Goal: Information Seeking & Learning: Learn about a topic

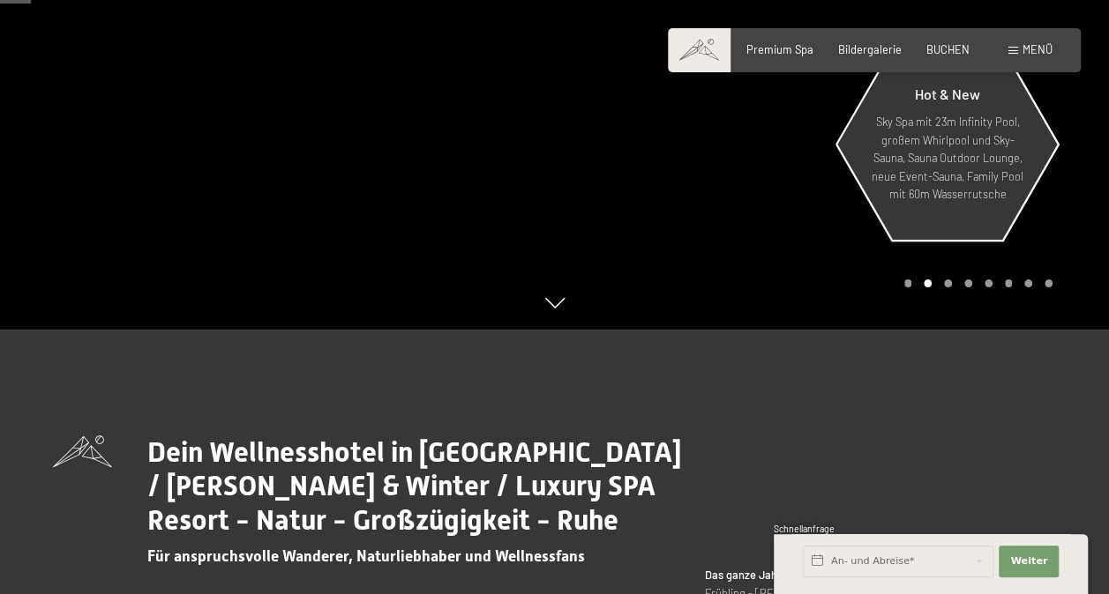
scroll to position [88, 0]
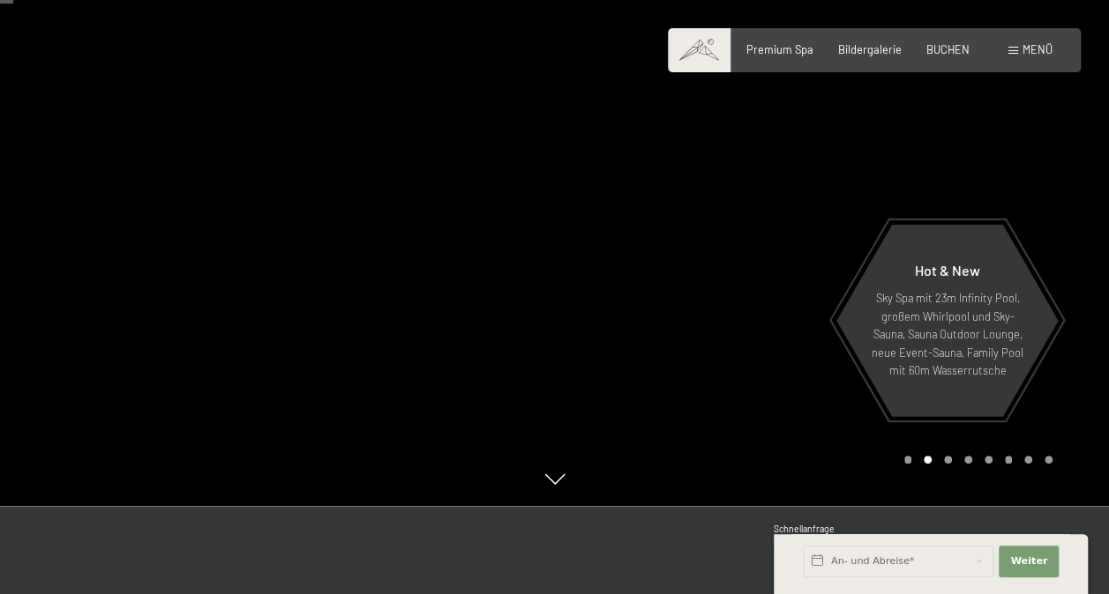
click at [951, 195] on div at bounding box center [832, 209] width 555 height 594
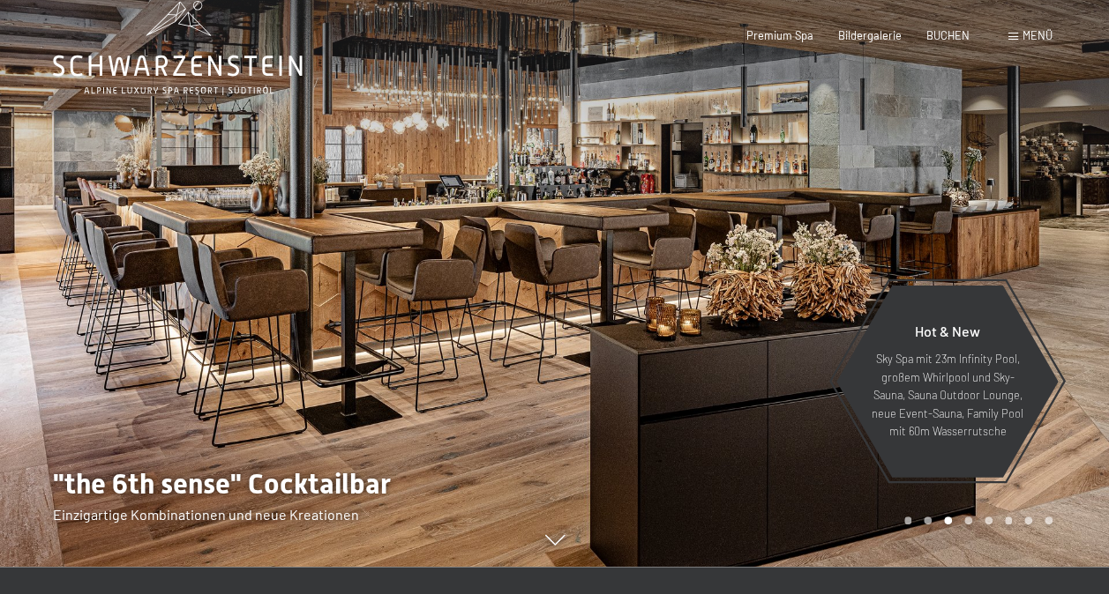
scroll to position [0, 0]
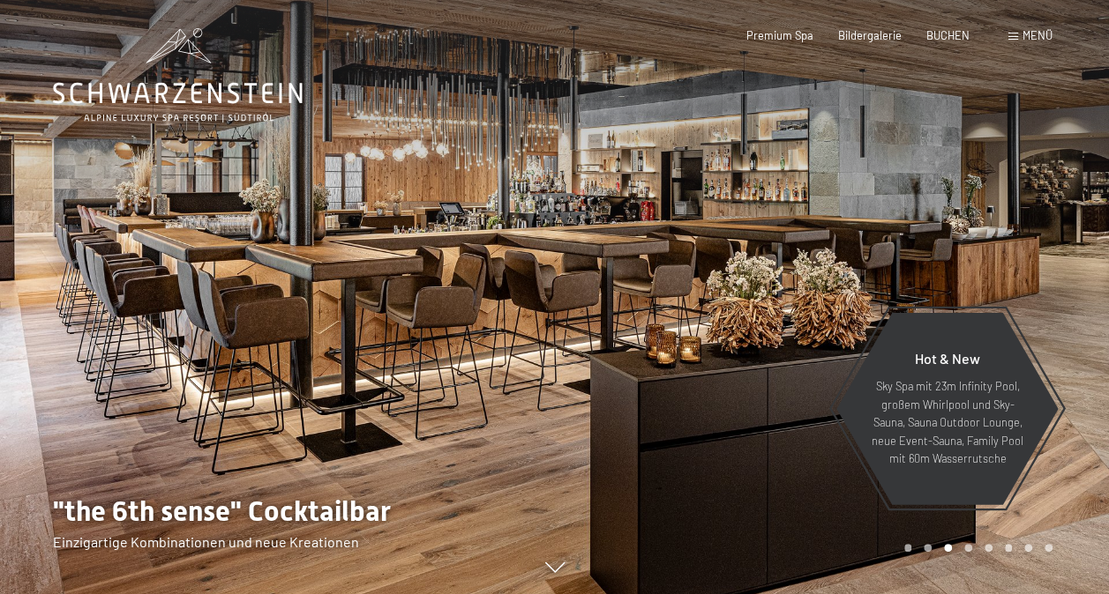
click at [963, 225] on div at bounding box center [832, 297] width 555 height 594
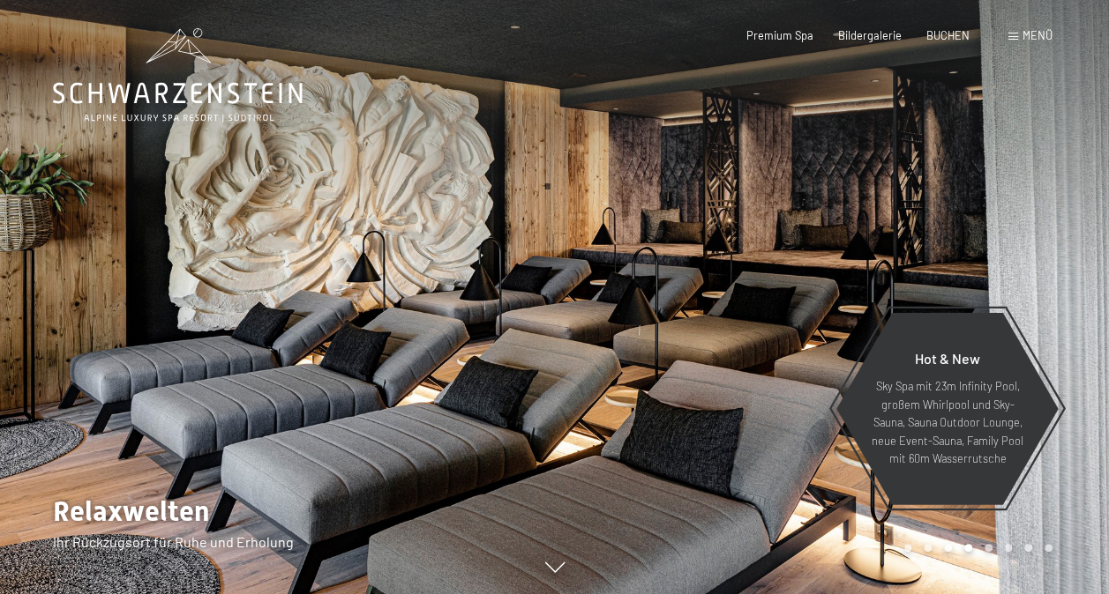
click at [963, 225] on div at bounding box center [832, 297] width 555 height 594
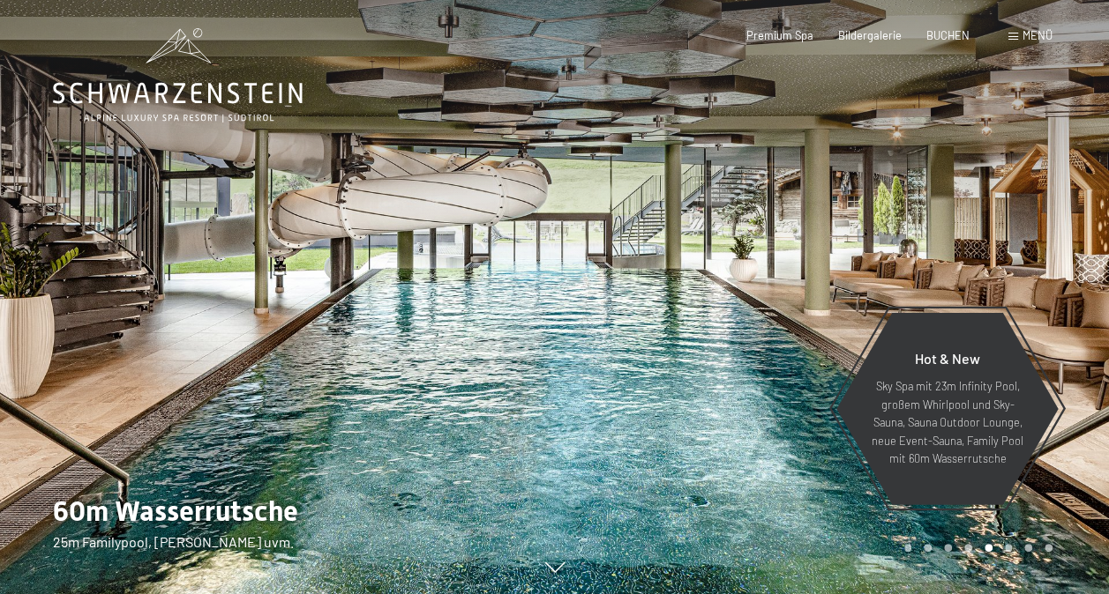
click at [963, 225] on div at bounding box center [832, 297] width 555 height 594
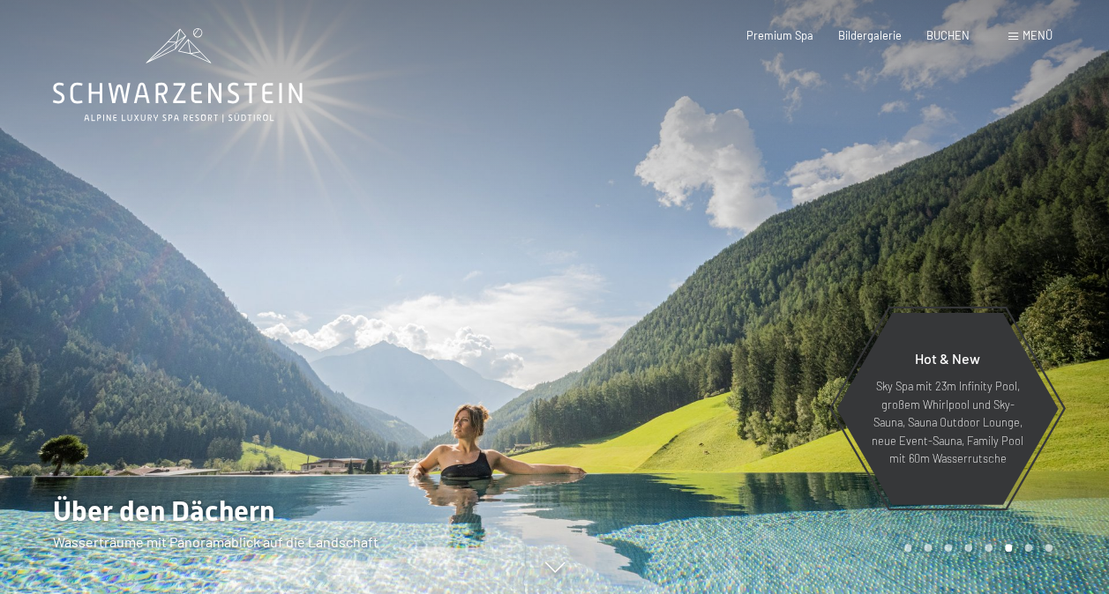
click at [963, 225] on div at bounding box center [832, 297] width 555 height 594
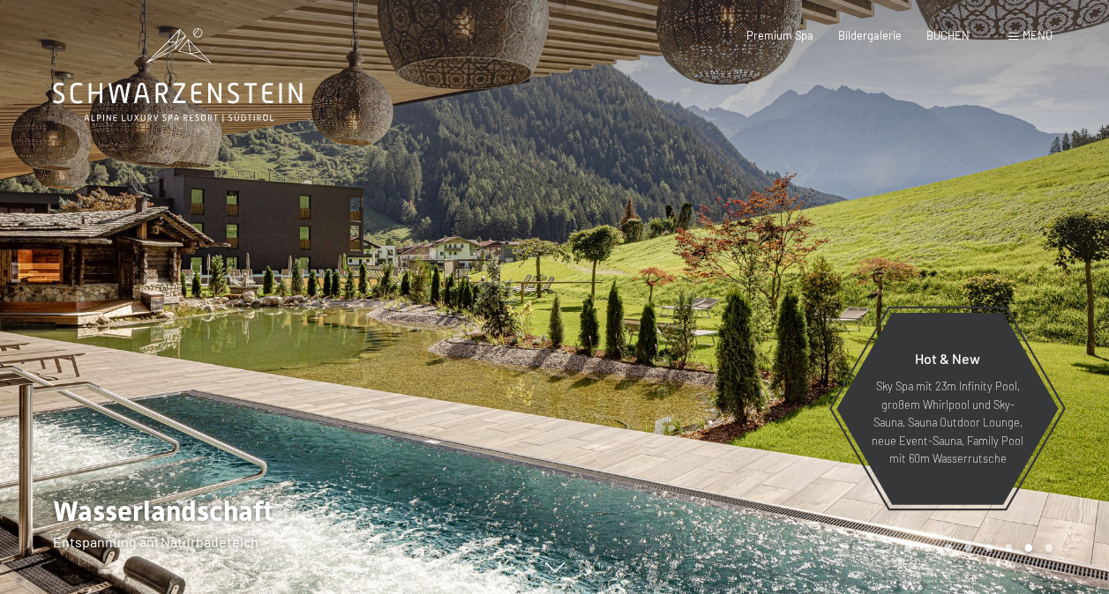
click at [963, 225] on div at bounding box center [832, 297] width 555 height 594
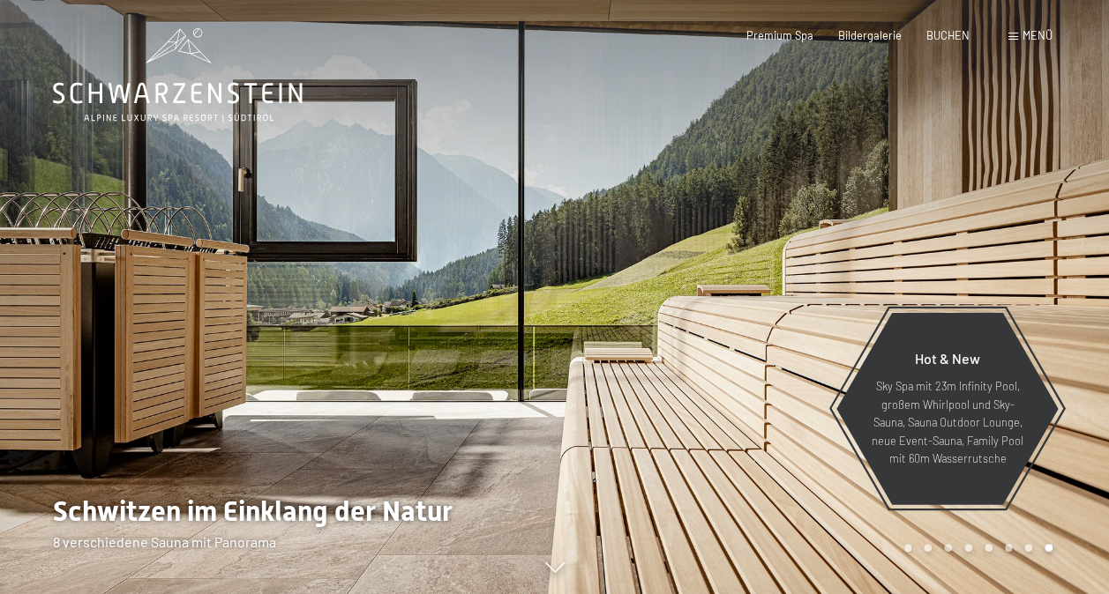
click at [963, 225] on div at bounding box center [832, 297] width 555 height 594
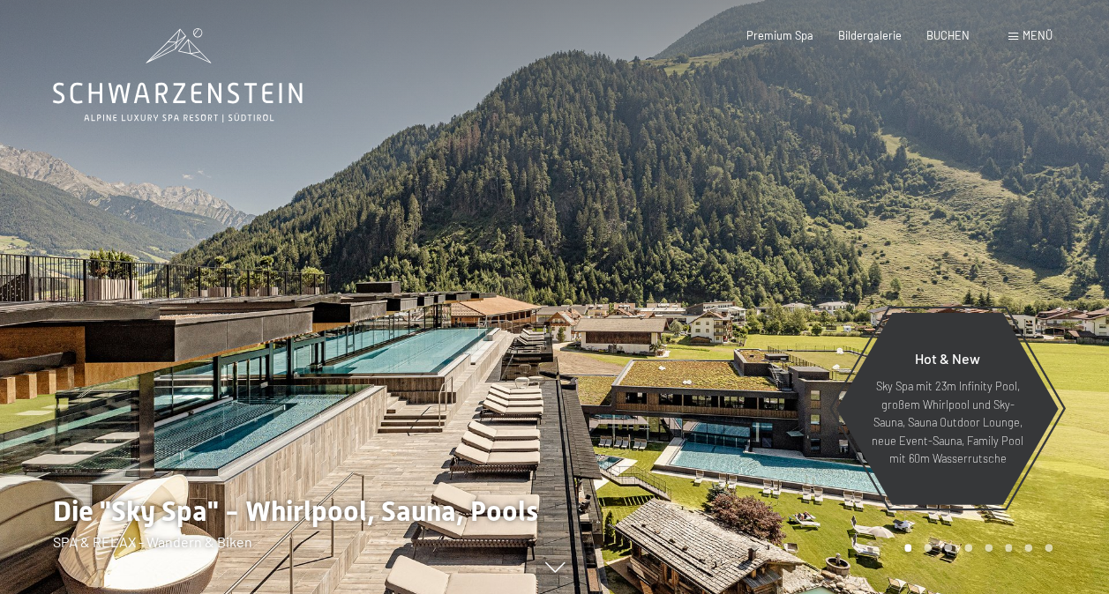
click at [963, 225] on div at bounding box center [832, 297] width 555 height 594
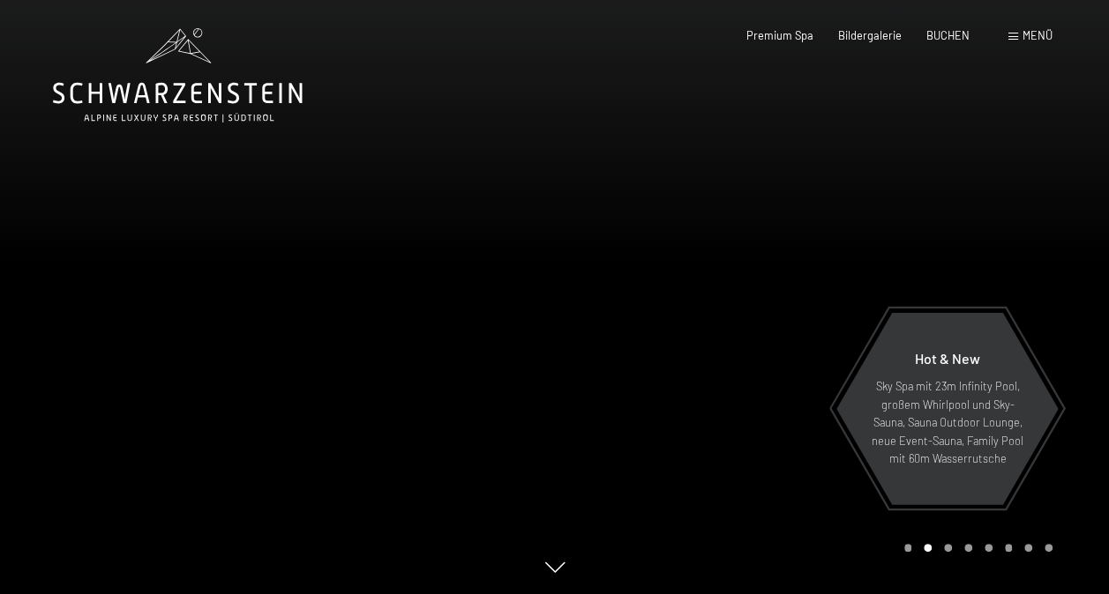
click at [963, 225] on div at bounding box center [832, 297] width 555 height 594
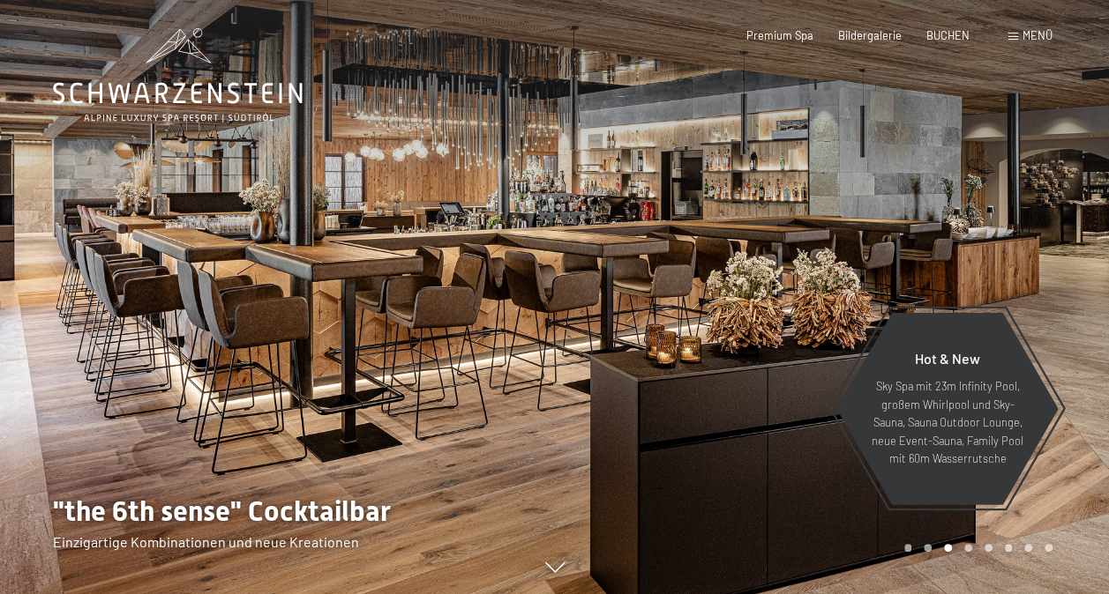
click at [960, 224] on div at bounding box center [832, 297] width 555 height 594
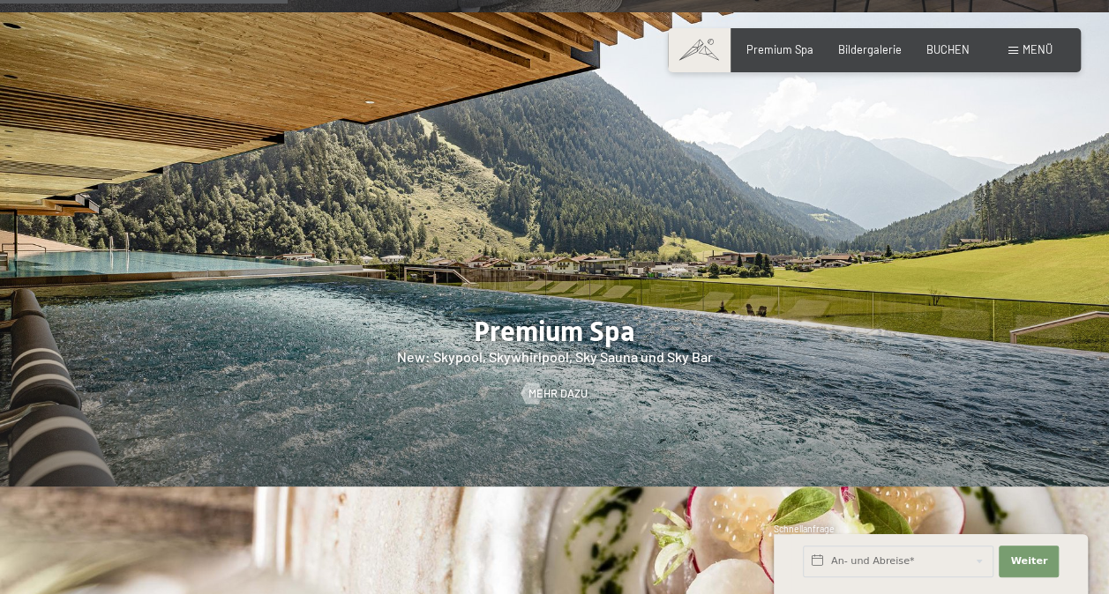
scroll to position [1940, 0]
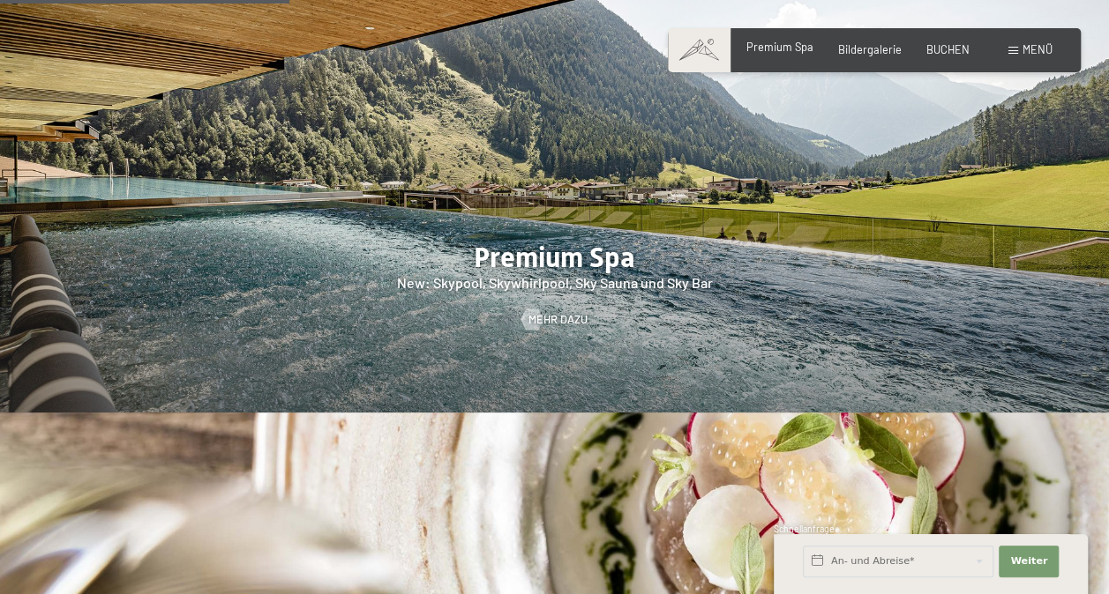
click at [786, 53] on div "Premium Spa" at bounding box center [779, 48] width 67 height 16
click at [1016, 51] on span at bounding box center [1013, 51] width 10 height 8
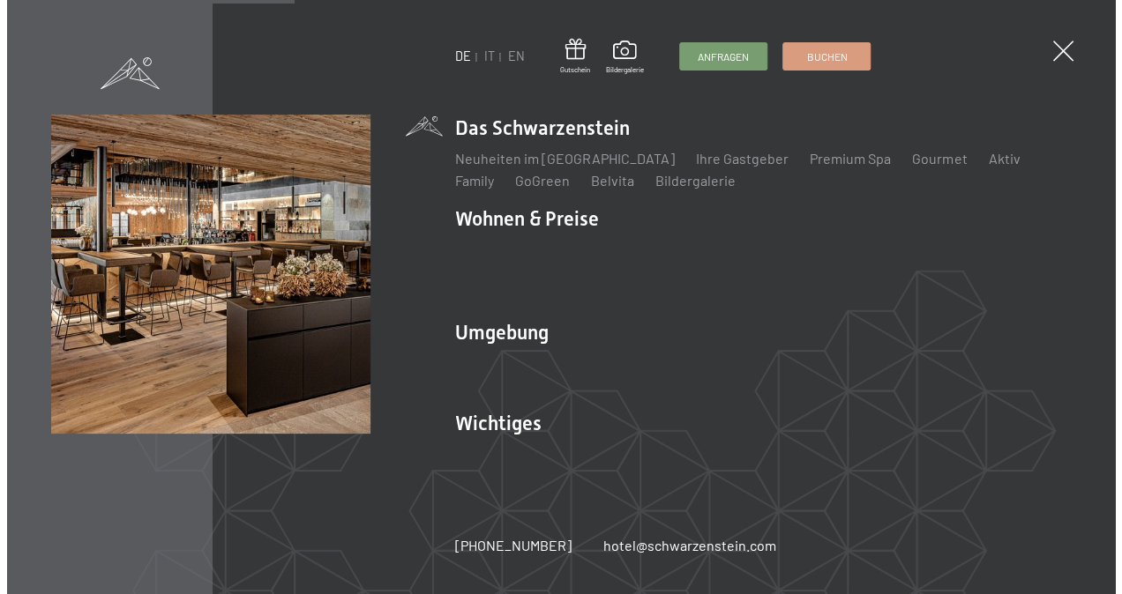
scroll to position [1946, 0]
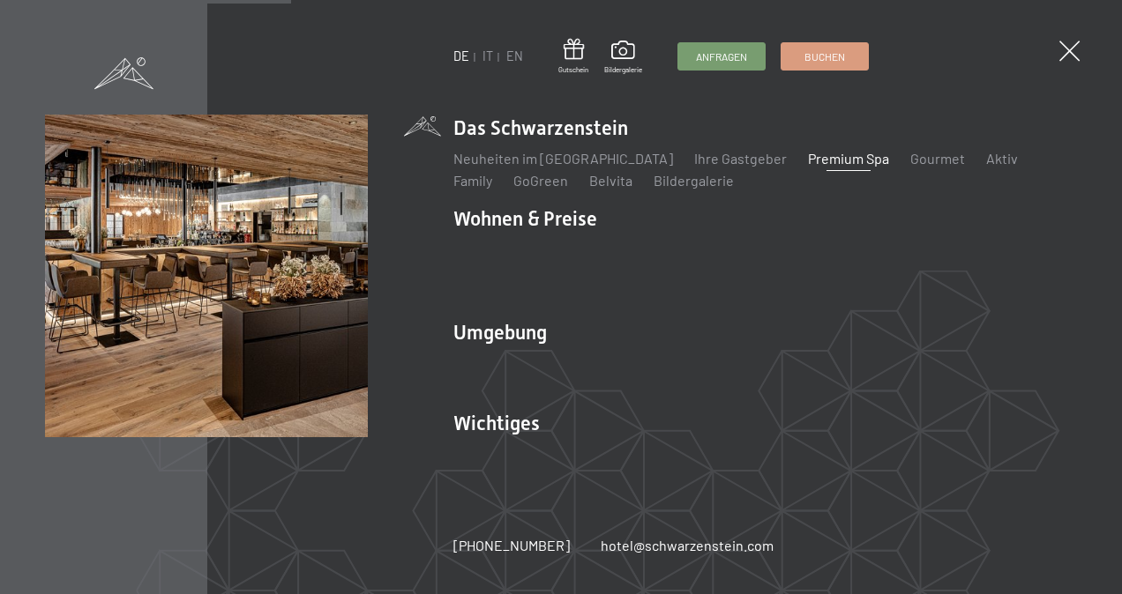
click at [808, 167] on link "Premium Spa" at bounding box center [848, 158] width 81 height 17
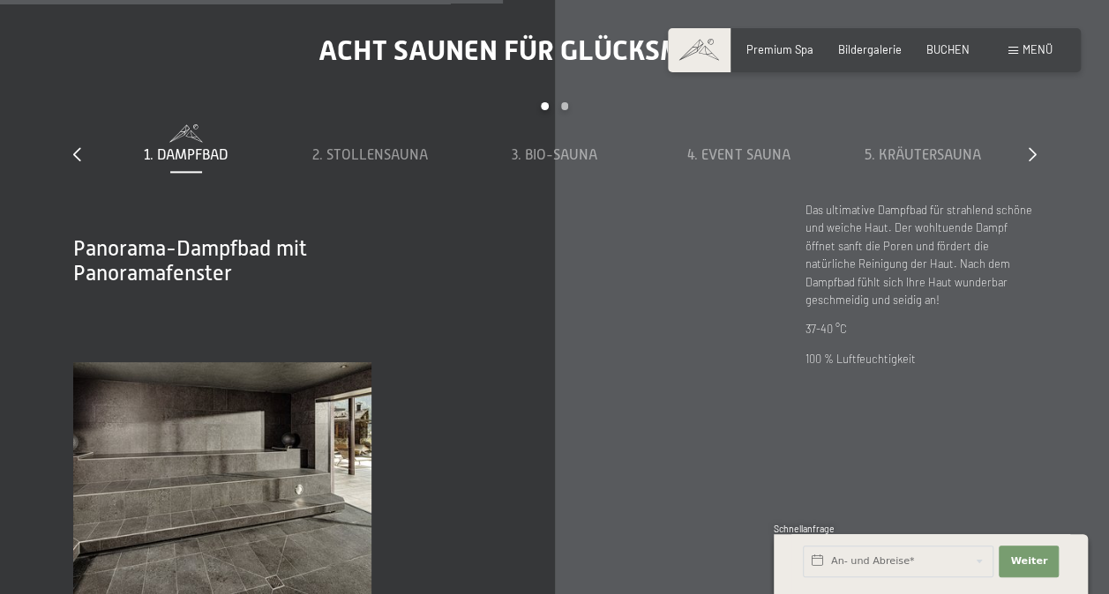
scroll to position [4410, 0]
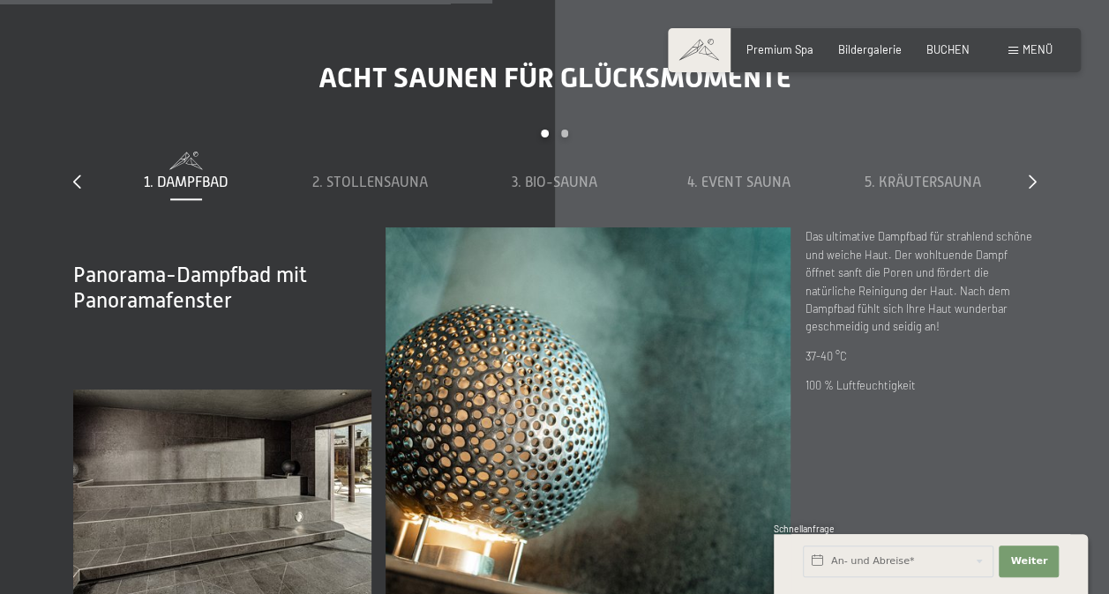
click at [1025, 161] on div "slide 1 to 5 of 8 1. Dampfbad 2. Stollensauna 3. Bio-Sauna 4. Event Sauna 5. Kr…" at bounding box center [554, 179] width 963 height 98
click at [1029, 175] on icon at bounding box center [1032, 182] width 8 height 14
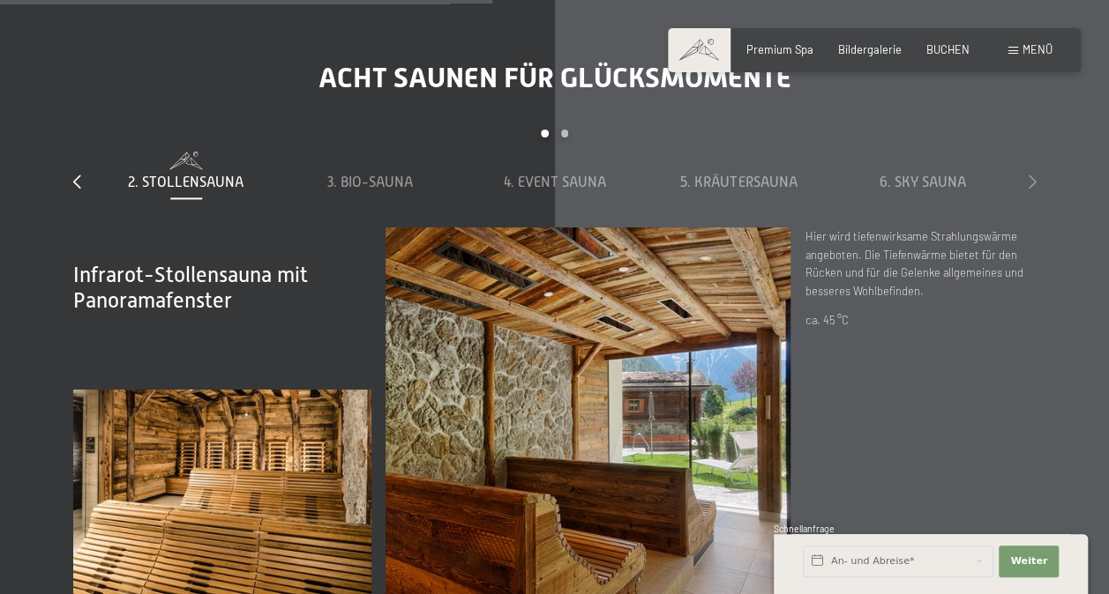
click at [1029, 175] on icon at bounding box center [1032, 182] width 8 height 14
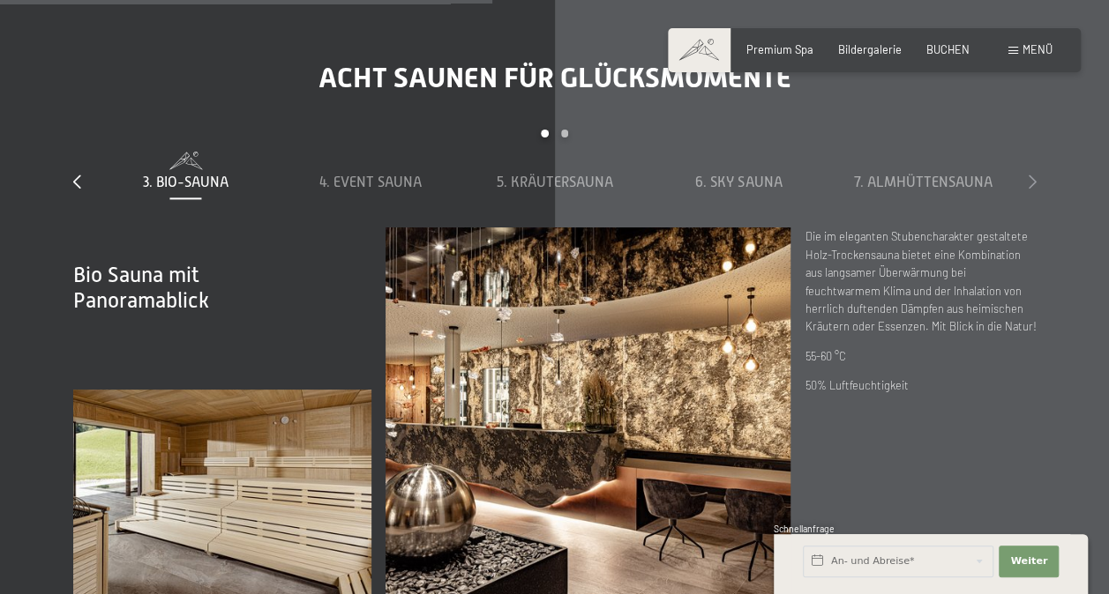
click at [1029, 175] on icon at bounding box center [1032, 182] width 8 height 14
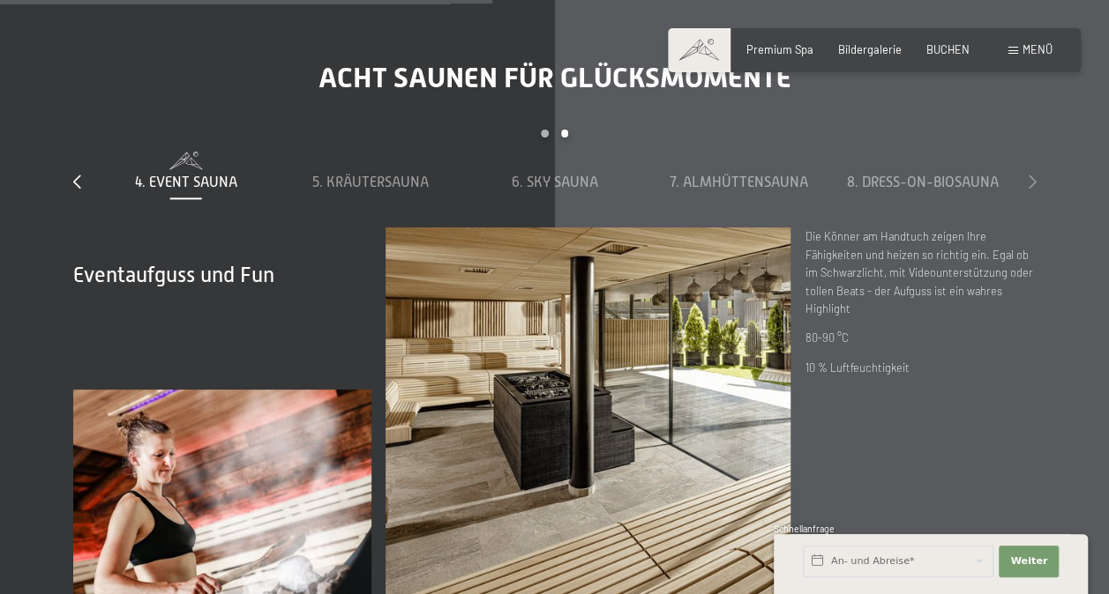
click at [1029, 175] on icon at bounding box center [1032, 182] width 8 height 14
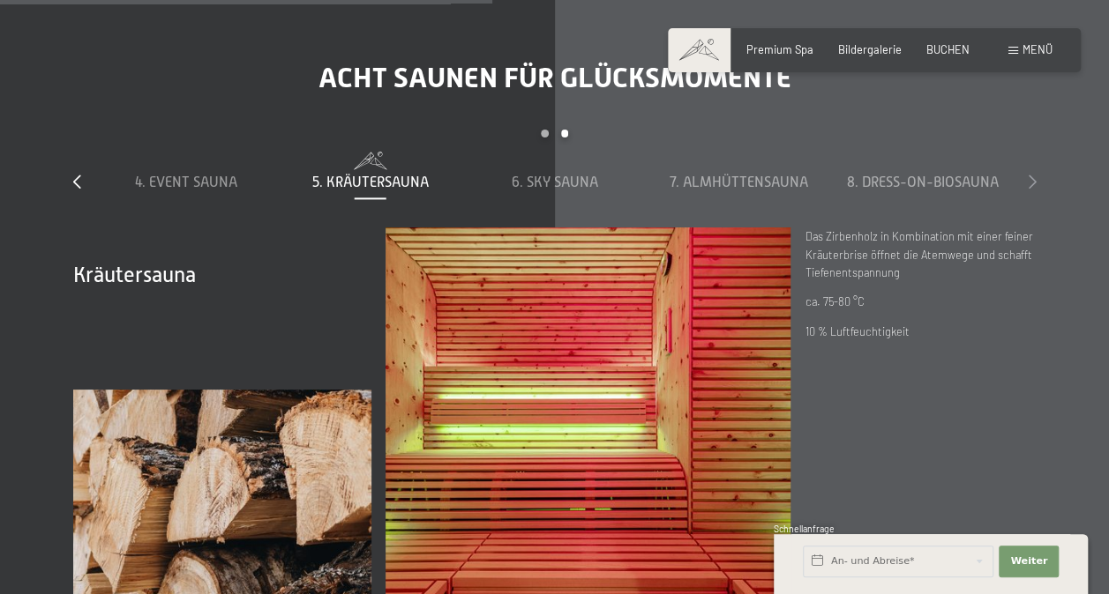
click at [1029, 175] on icon at bounding box center [1032, 182] width 8 height 14
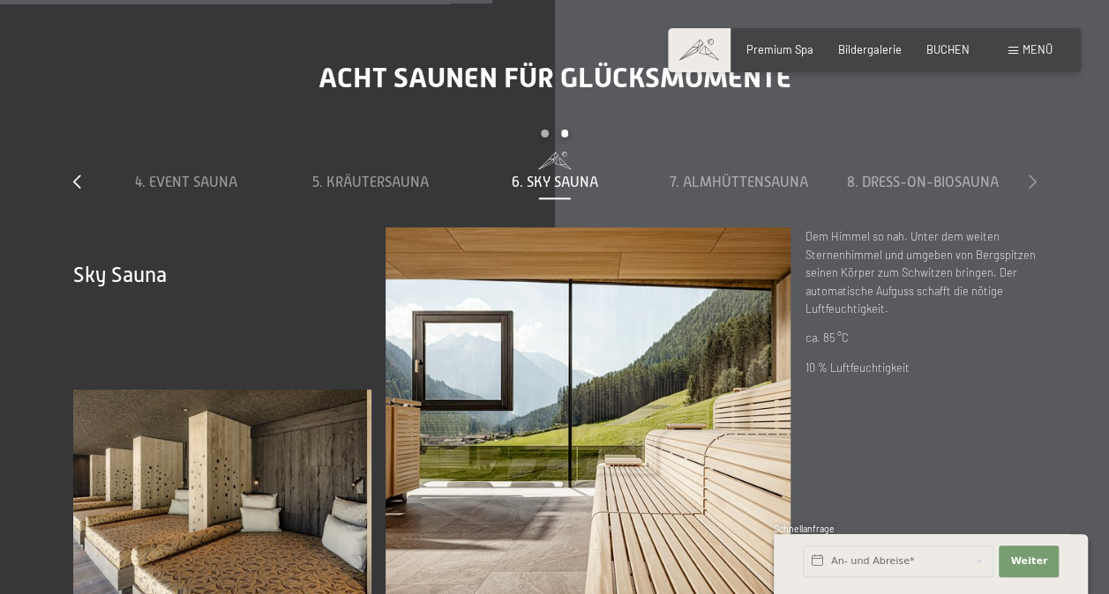
click at [1029, 175] on icon at bounding box center [1032, 182] width 8 height 14
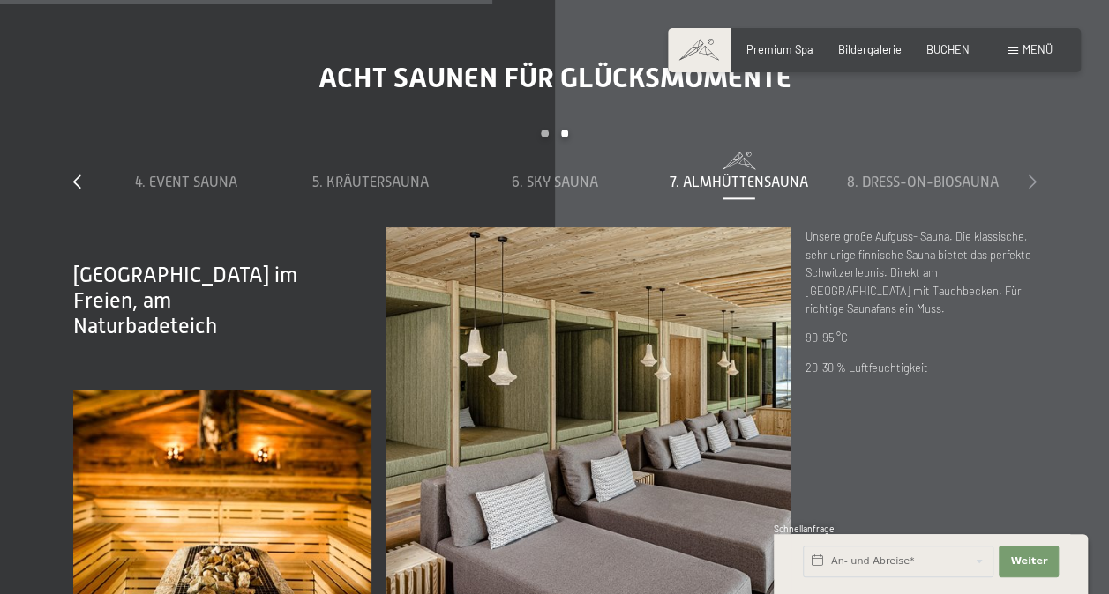
click at [1029, 175] on icon at bounding box center [1032, 182] width 8 height 14
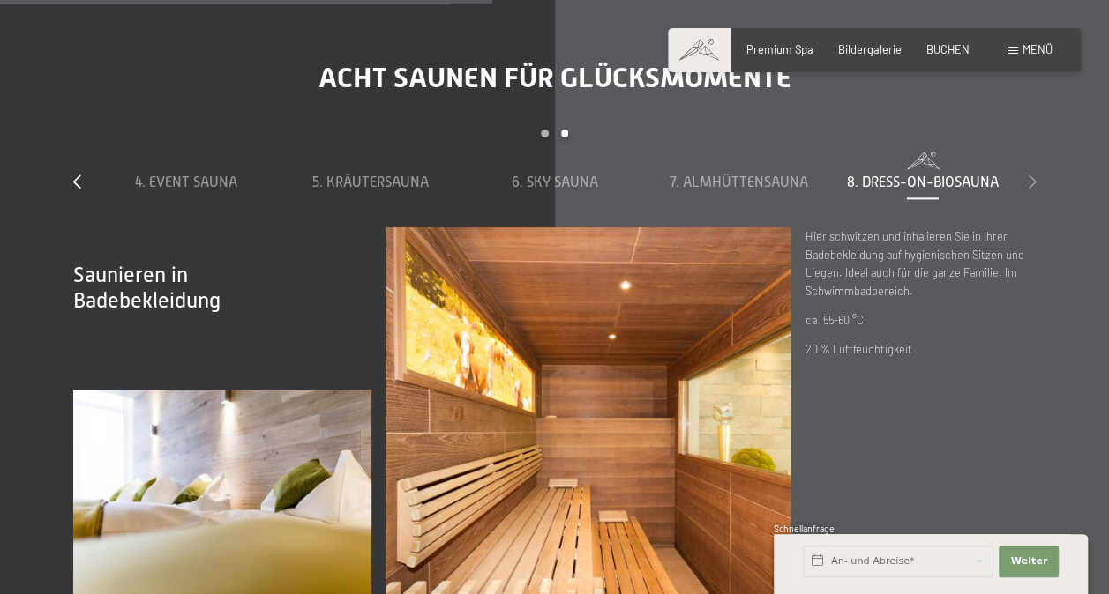
click at [1029, 175] on icon at bounding box center [1032, 182] width 8 height 14
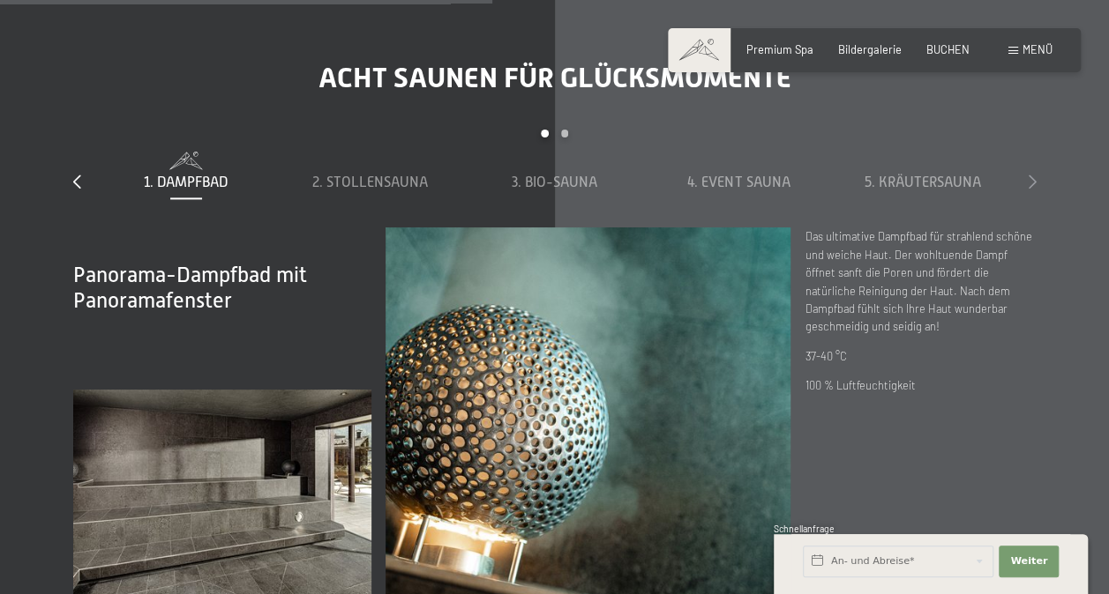
click at [1029, 175] on icon at bounding box center [1032, 182] width 8 height 14
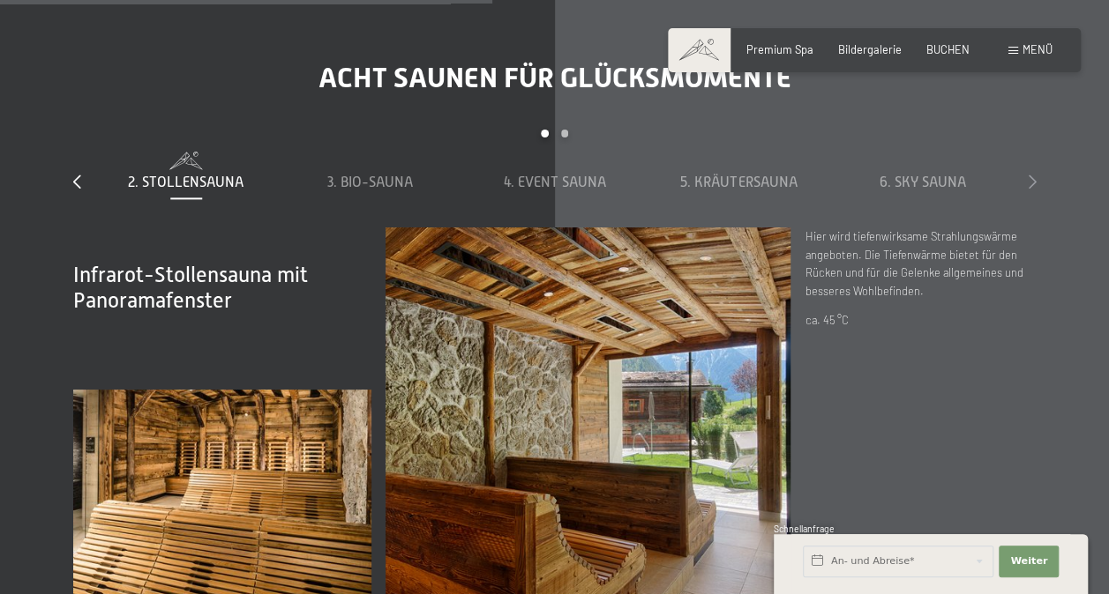
click at [1029, 175] on icon at bounding box center [1032, 182] width 8 height 14
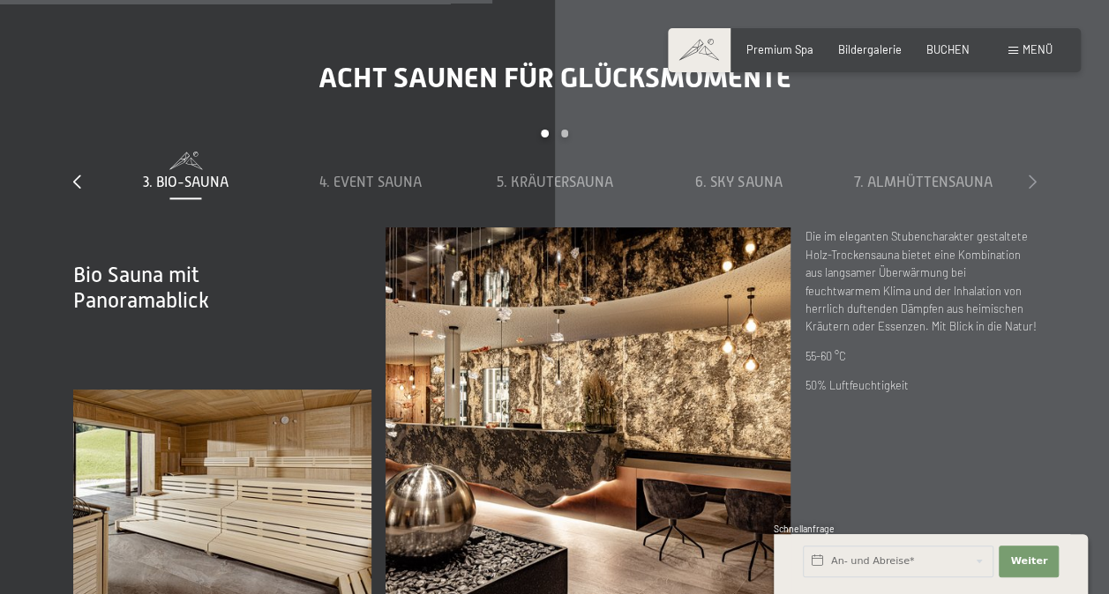
click at [1029, 175] on icon at bounding box center [1032, 182] width 8 height 14
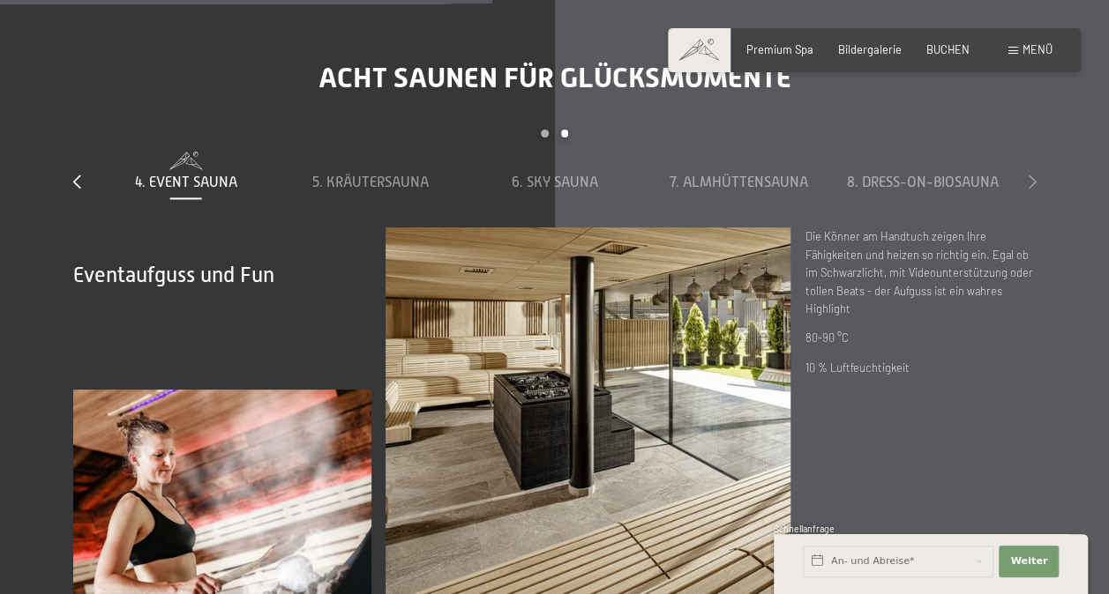
click at [1029, 175] on icon at bounding box center [1032, 182] width 8 height 14
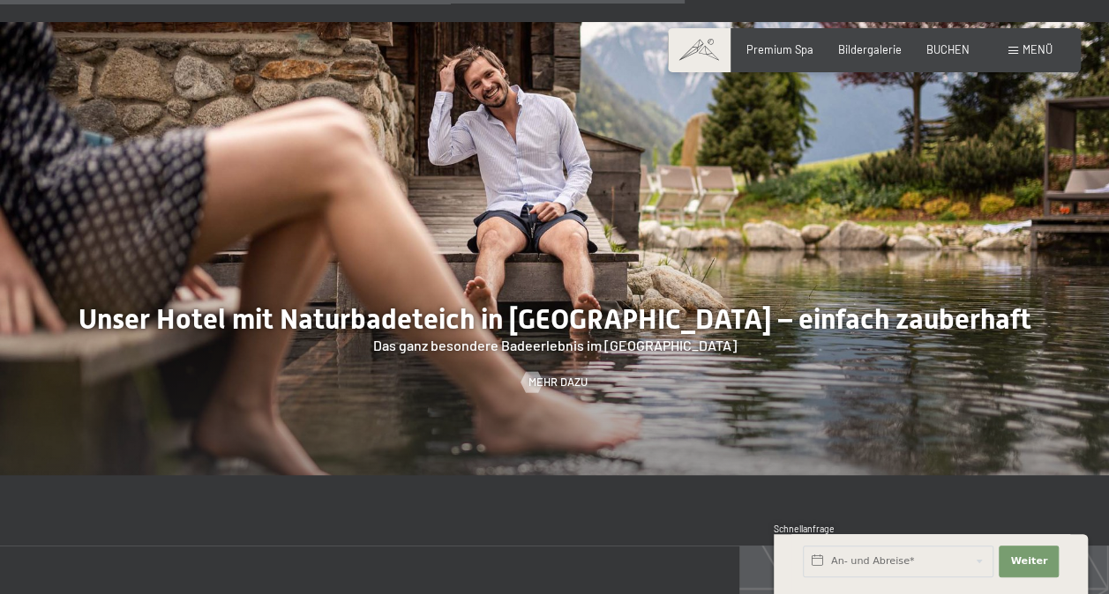
scroll to position [5380, 0]
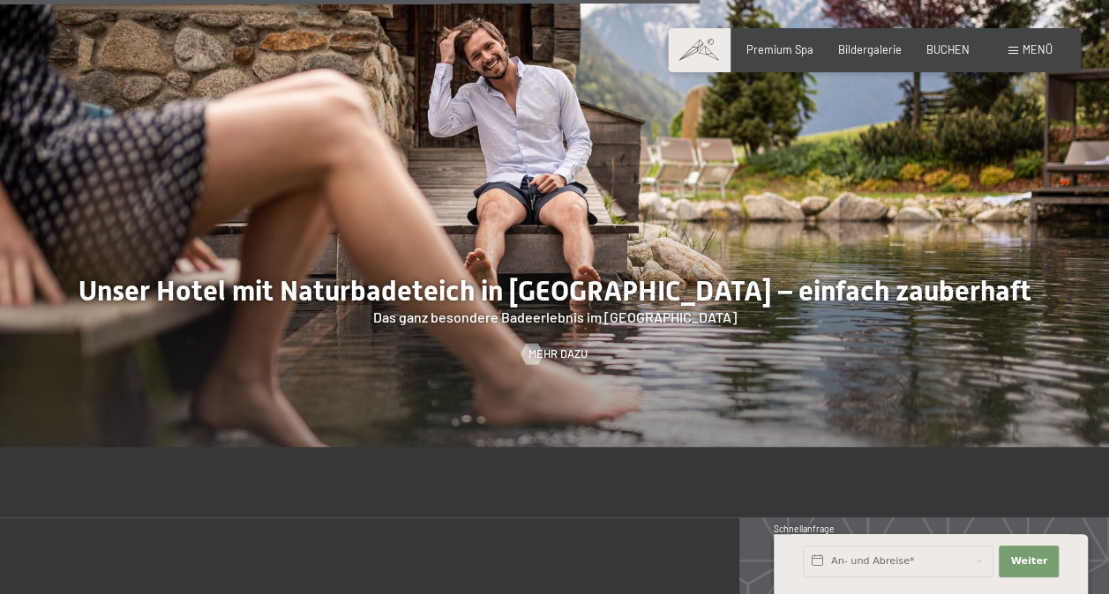
click at [1062, 235] on div at bounding box center [554, 220] width 1109 height 453
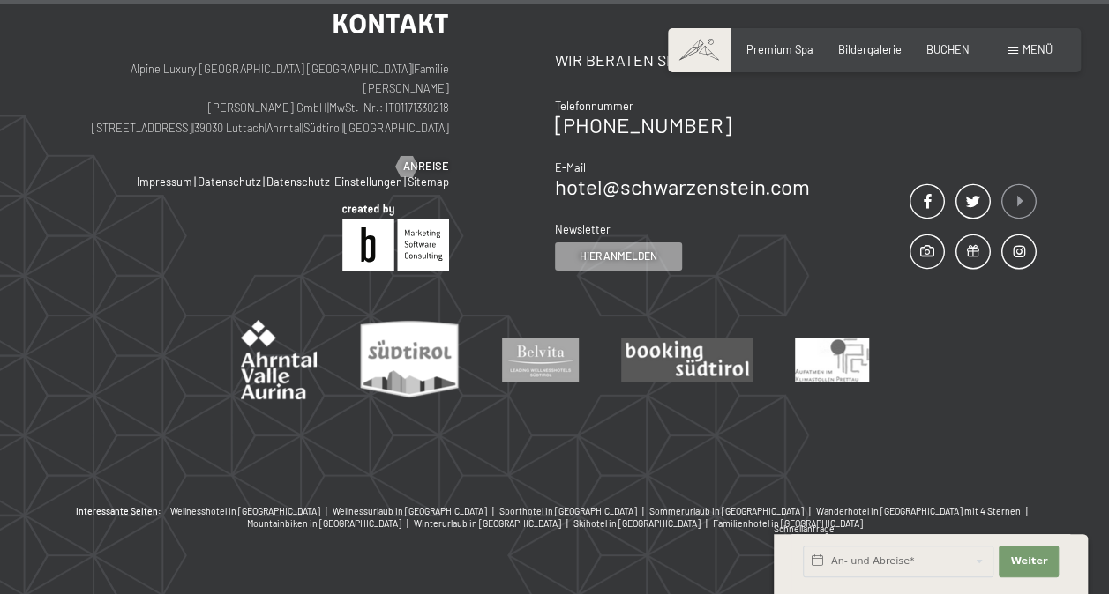
scroll to position [8609, 0]
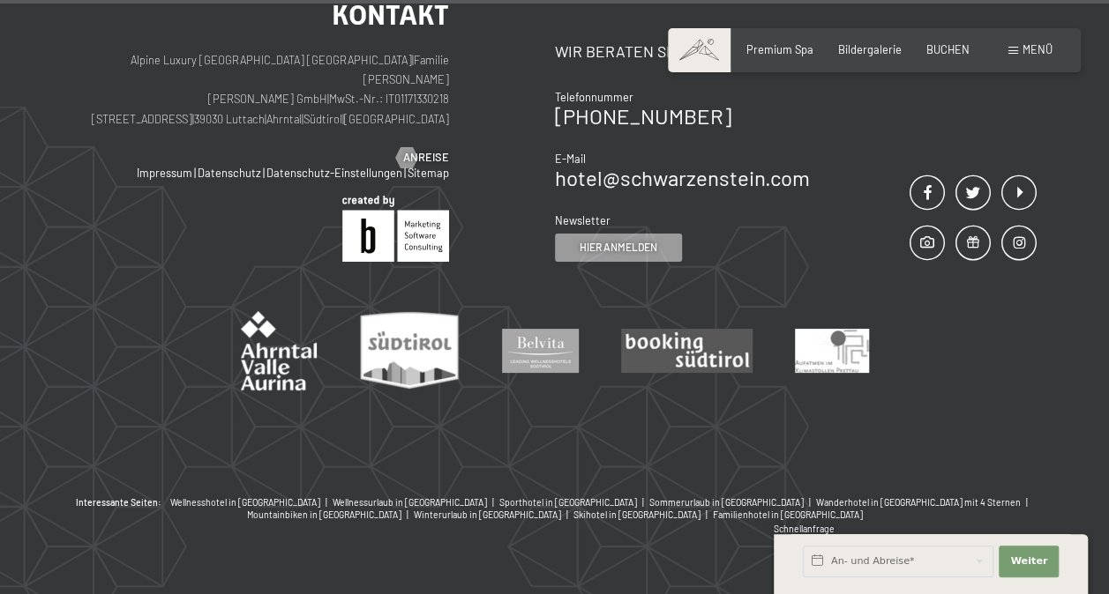
click at [1052, 42] on div "Buchen Anfragen Premium Spa Bildergalerie BUCHEN Menü DE IT EN Gutschein Bilder…" at bounding box center [874, 50] width 356 height 16
click at [1028, 56] on div "Menü" at bounding box center [1030, 50] width 44 height 16
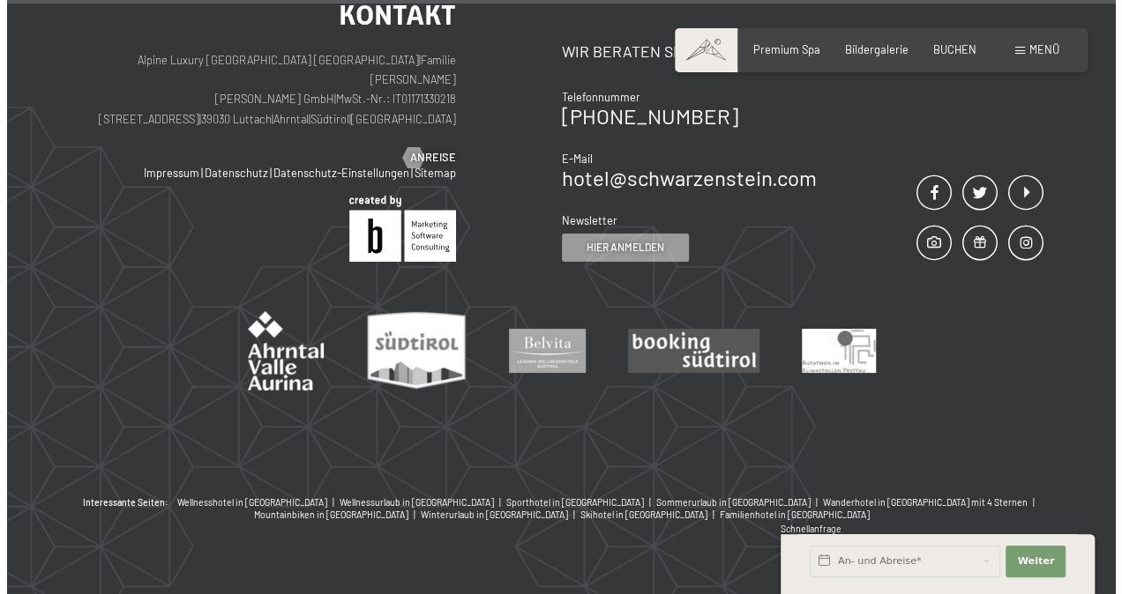
scroll to position [8639, 0]
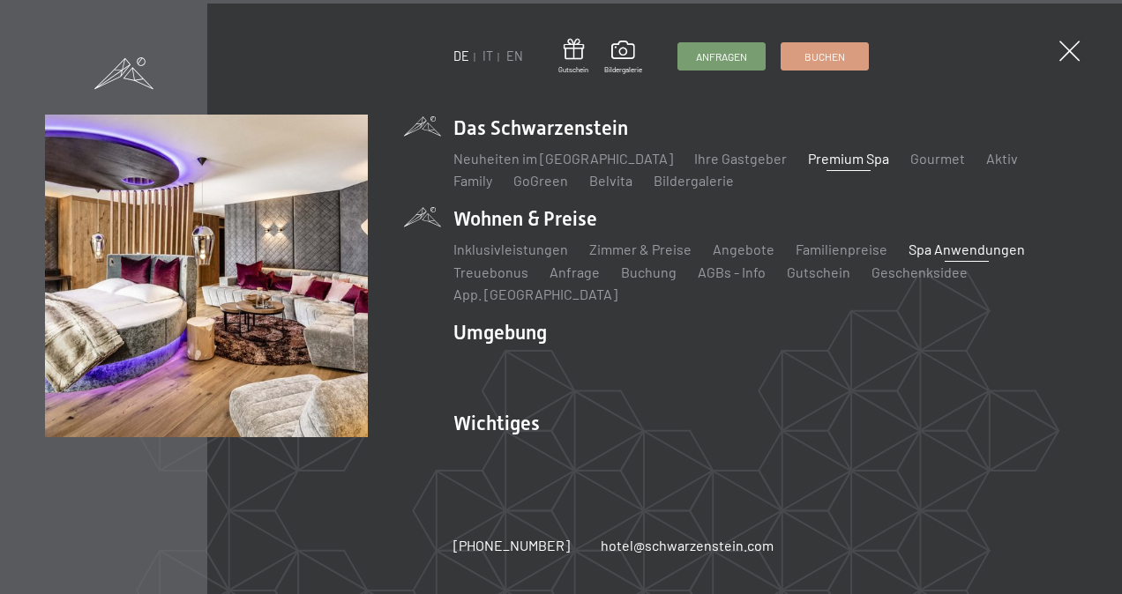
click at [960, 256] on link "Spa Anwendungen" at bounding box center [966, 249] width 116 height 17
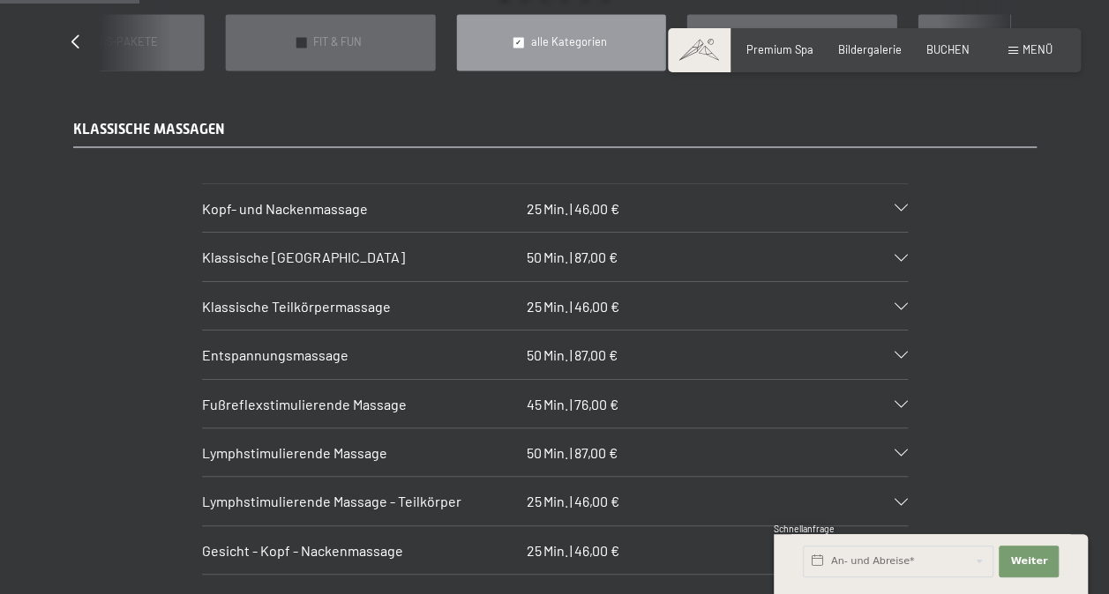
scroll to position [1411, 0]
